Goal: Task Accomplishment & Management: Use online tool/utility

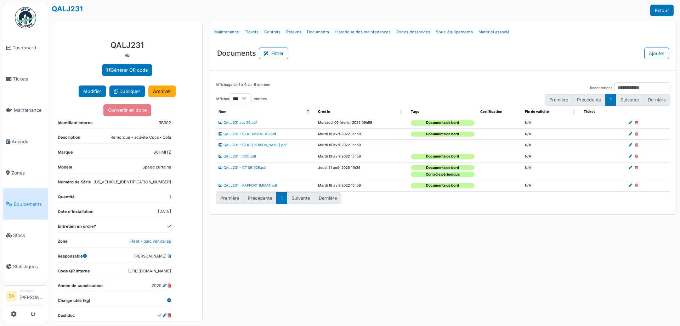
select select "***"
click at [22, 232] on span "Stock" at bounding box center [29, 235] width 32 height 7
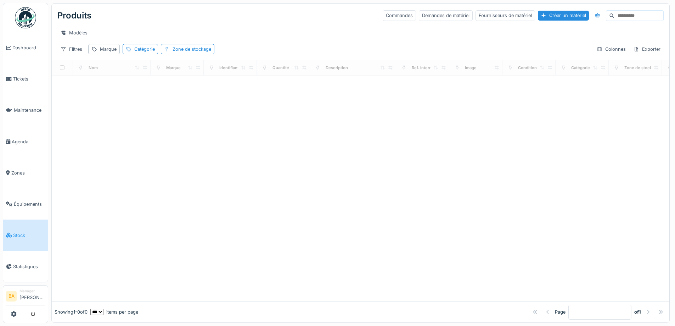
click at [614, 15] on input at bounding box center [638, 16] width 49 height 10
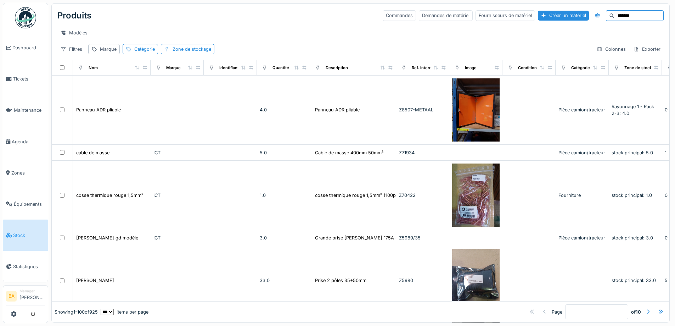
type input "*******"
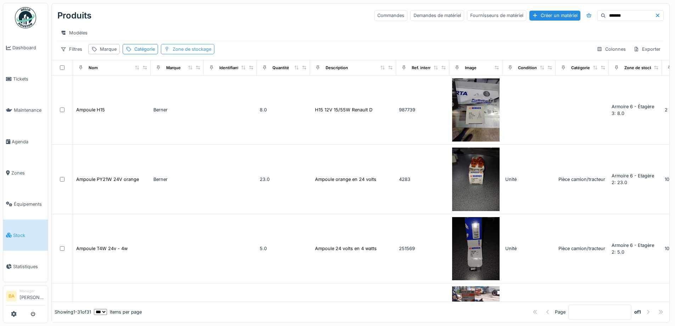
click at [185, 52] on div "Zone de stockage" at bounding box center [192, 49] width 39 height 7
click at [253, 88] on icon at bounding box center [255, 88] width 4 height 2
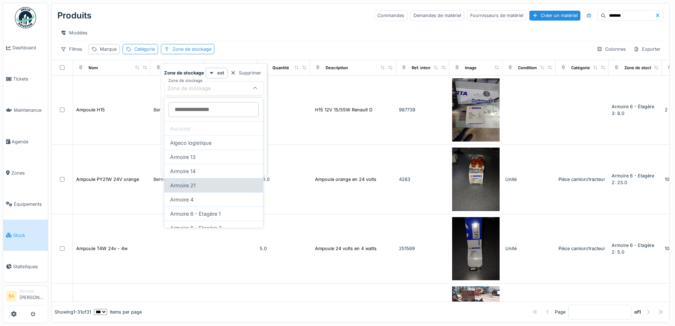
scroll to position [35, 0]
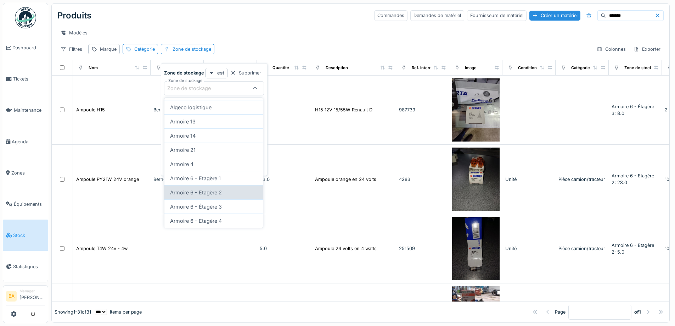
click at [216, 192] on div "Armoire 6 - Etagère 2" at bounding box center [213, 192] width 98 height 14
type input "****"
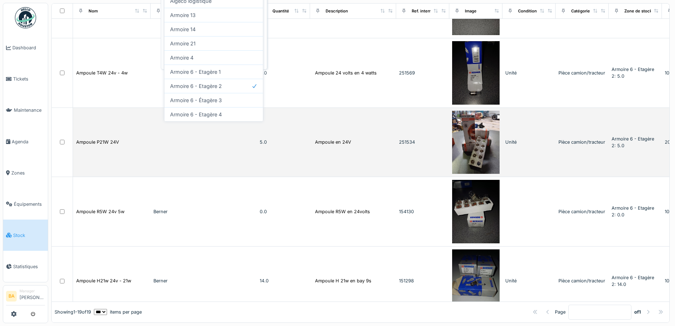
scroll to position [0, 0]
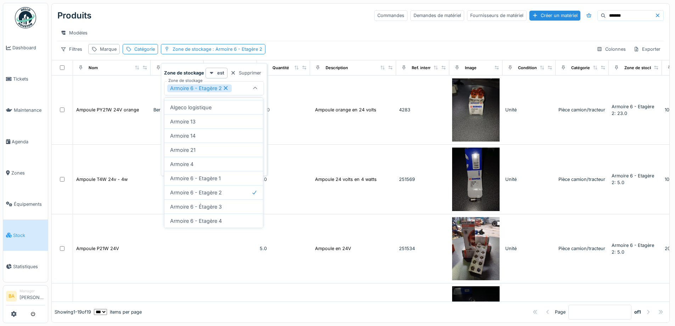
click at [284, 24] on div "Produits Commandes Demandes de matériel Fournisseurs de matériel Créer un matér…" at bounding box center [360, 15] width 606 height 18
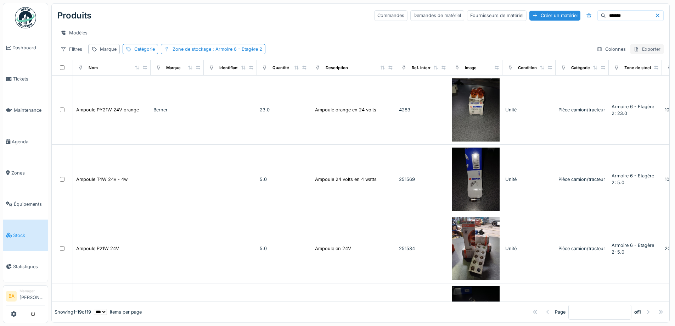
click at [635, 54] on div "Exporter" at bounding box center [646, 49] width 33 height 10
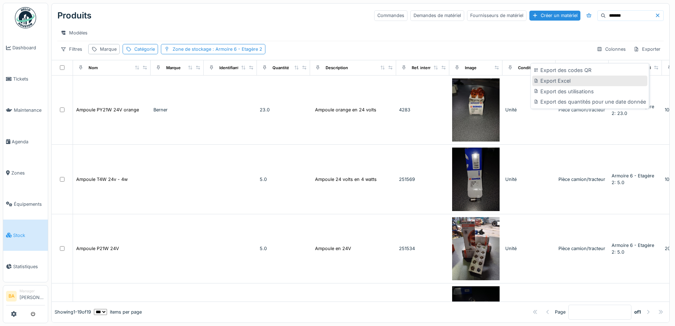
click at [576, 80] on div "Export Excel" at bounding box center [589, 80] width 115 height 11
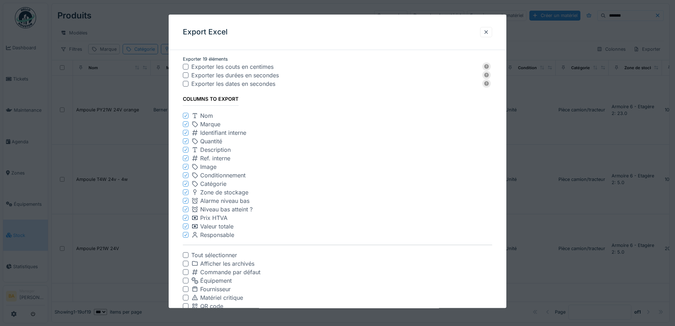
scroll to position [68, 0]
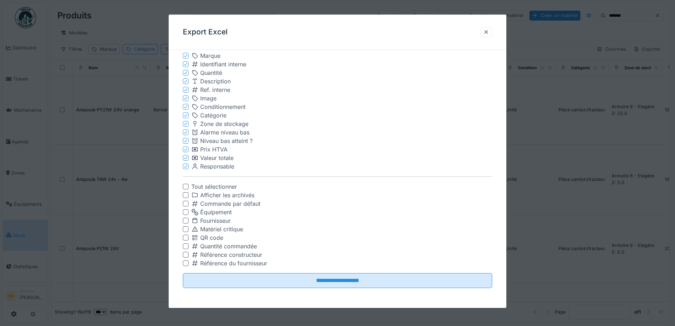
click at [187, 165] on icon at bounding box center [186, 166] width 4 height 4
click at [187, 156] on icon at bounding box center [186, 158] width 4 height 4
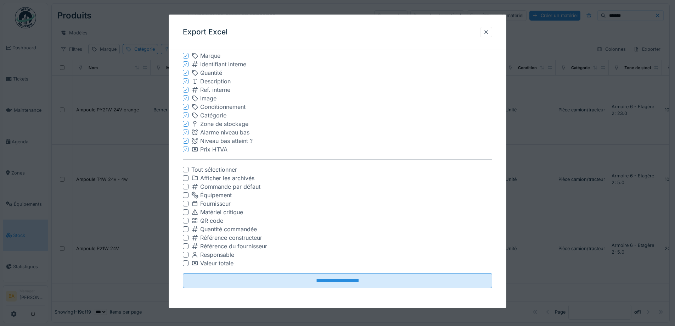
click at [187, 150] on icon at bounding box center [186, 149] width 4 height 4
click at [187, 141] on icon at bounding box center [186, 141] width 4 height 4
click at [186, 135] on div at bounding box center [186, 132] width 4 height 7
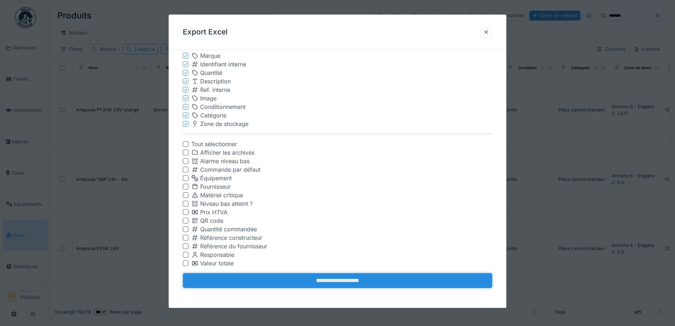
click at [328, 279] on input "**********" at bounding box center [337, 280] width 309 height 15
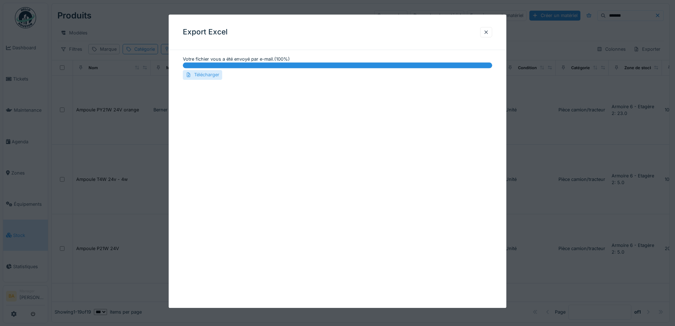
click at [200, 74] on div "Télécharger" at bounding box center [202, 75] width 39 height 10
